Goal: Task Accomplishment & Management: Use online tool/utility

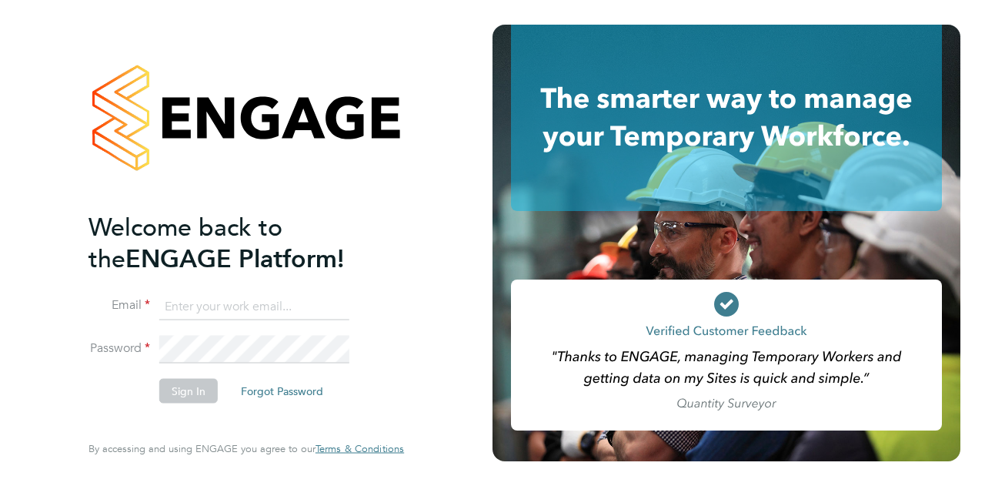
type input "tom.langley@wates.co.uk"
click at [200, 389] on button "Sign In" at bounding box center [188, 390] width 58 height 25
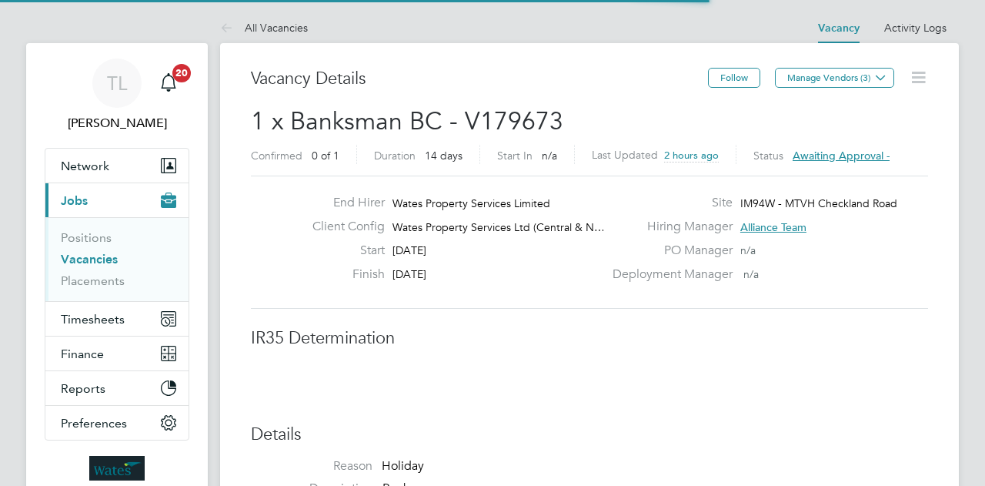
scroll to position [27, 240]
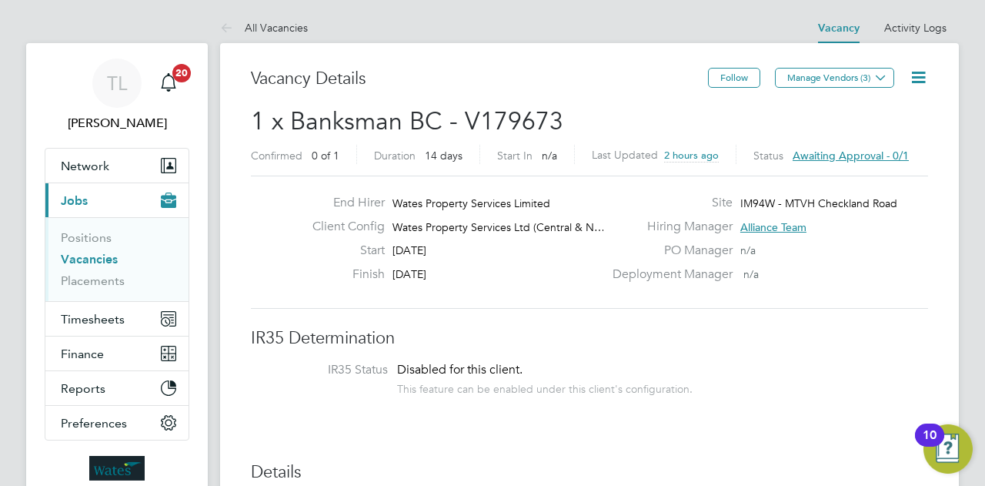
click at [840, 159] on span "Awaiting approval - 0/1" at bounding box center [851, 156] width 116 height 14
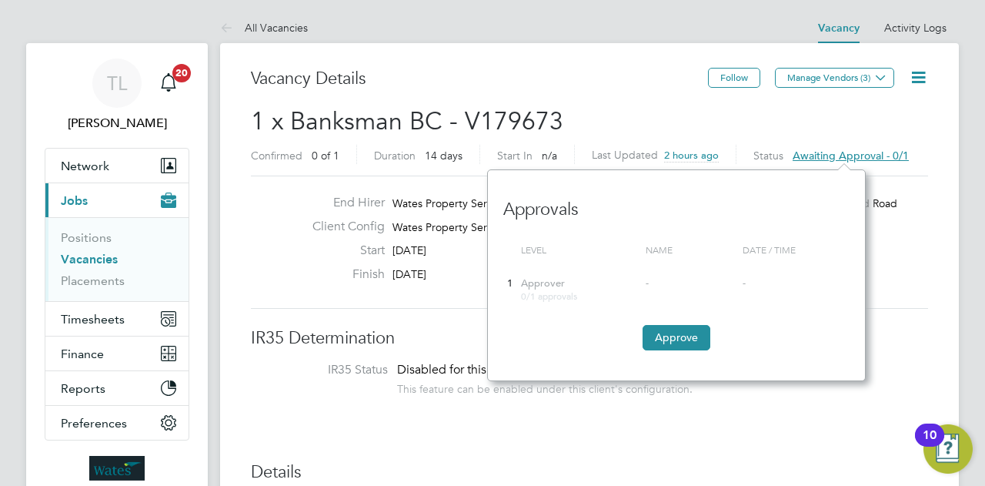
scroll to position [211, 377]
click at [691, 333] on button "Approve" at bounding box center [677, 337] width 68 height 25
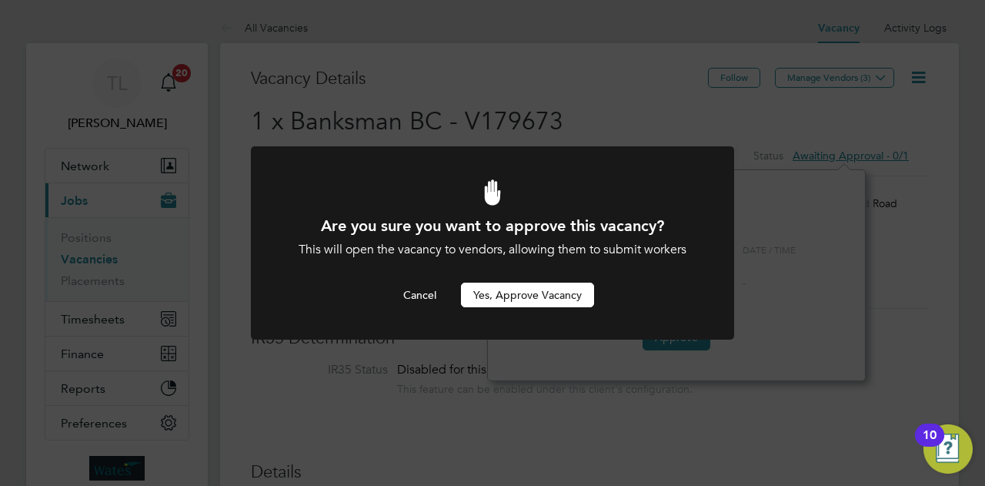
click at [565, 295] on button "Yes, Approve Vacancy" at bounding box center [527, 294] width 133 height 25
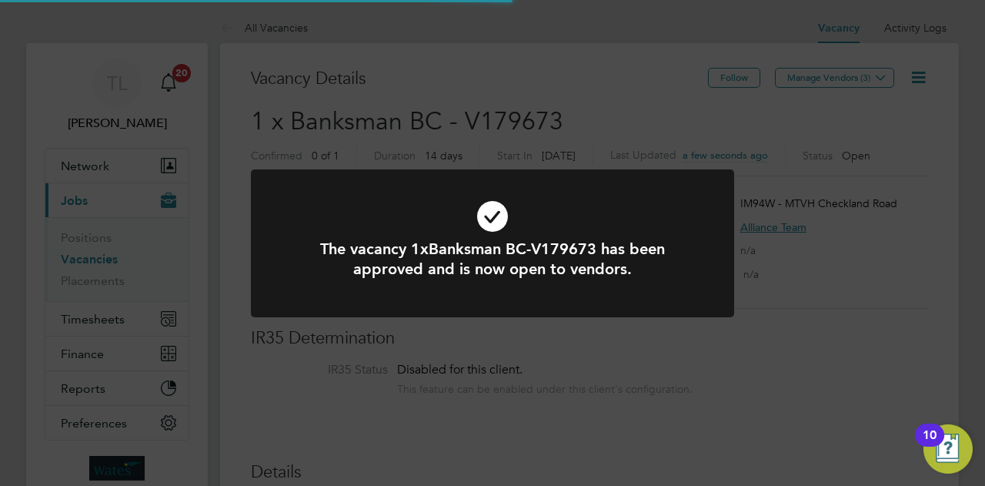
scroll to position [27, 240]
click at [768, 115] on div "The vacancy 1xBanksman BC-V179673 has been approved and is now open to vendors.…" at bounding box center [492, 243] width 985 height 486
